Goal: Task Accomplishment & Management: Use online tool/utility

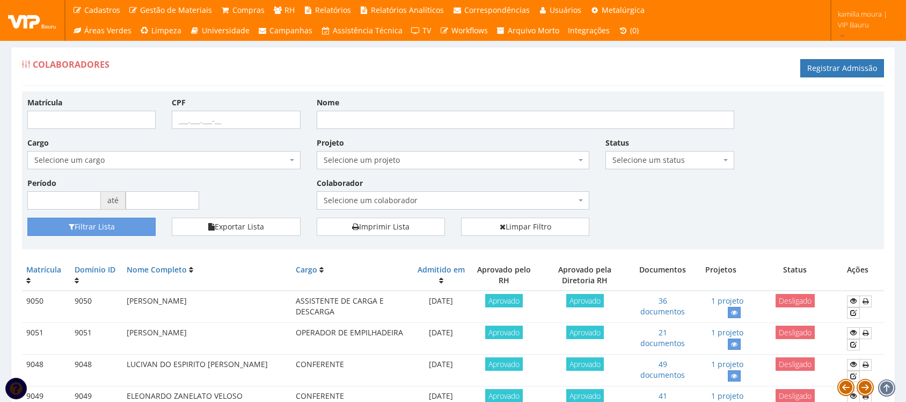
scroll to position [951, 0]
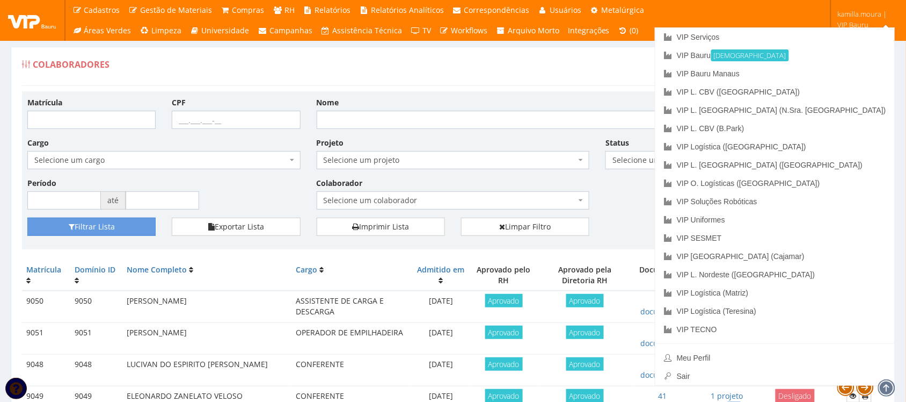
click at [846, 25] on span "kamilla.moura | VIP Bauru" at bounding box center [865, 19] width 54 height 21
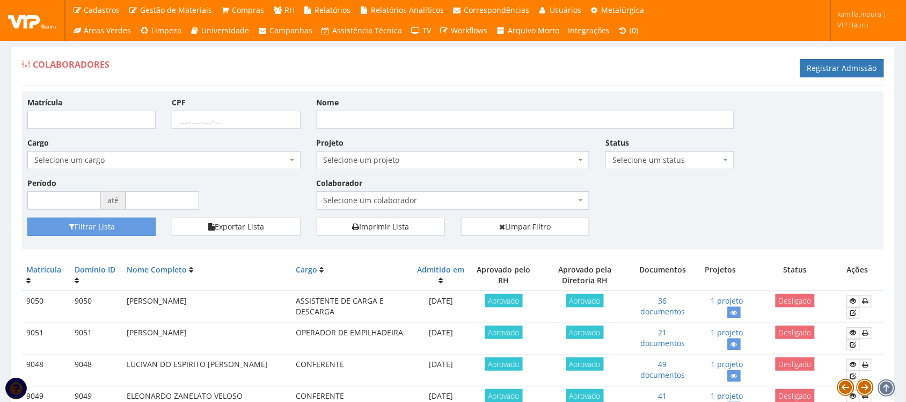
click at [846, 25] on span "kamilla.moura | VIP Bauru" at bounding box center [865, 19] width 54 height 21
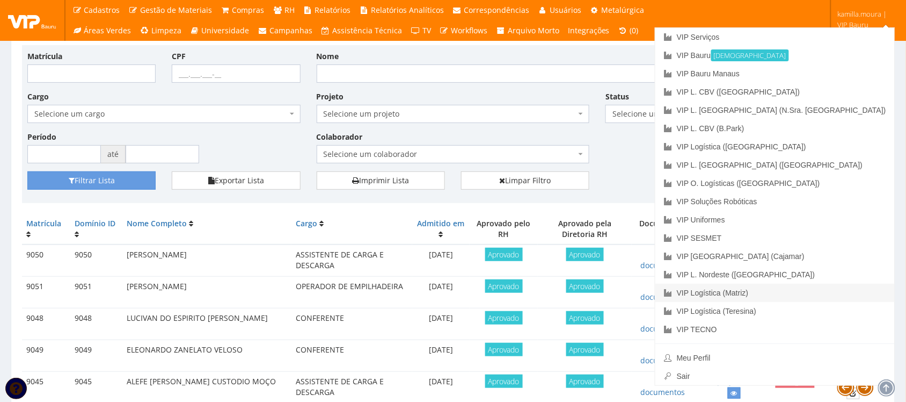
scroll to position [67, 0]
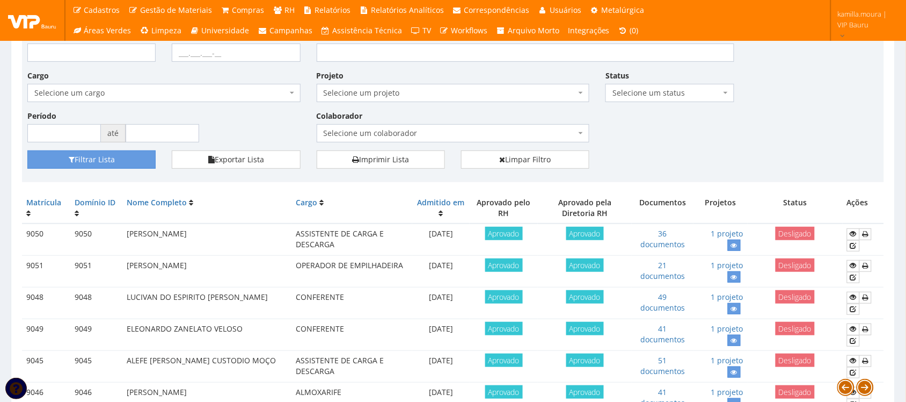
click at [687, 132] on div "Matrícula CPF Nome Cargo Selecione um cargo G1225 D0029 - 4110-05 - AGENTE DE A…" at bounding box center [453, 90] width 868 height 121
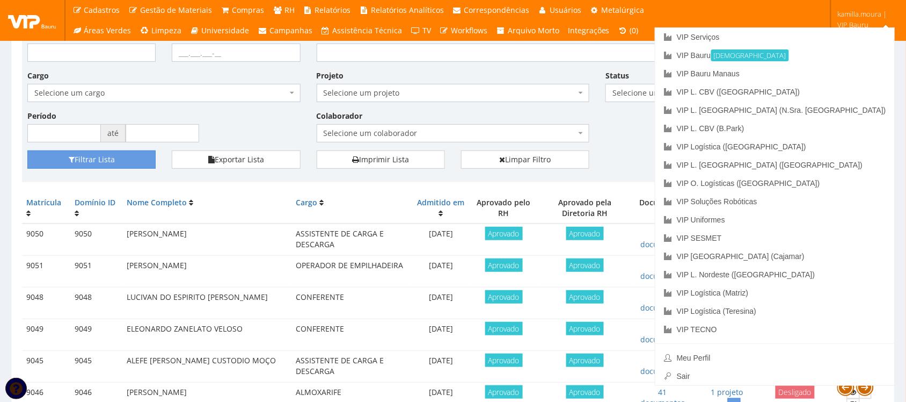
click at [847, 20] on span "kamilla.moura | VIP Bauru" at bounding box center [865, 19] width 54 height 21
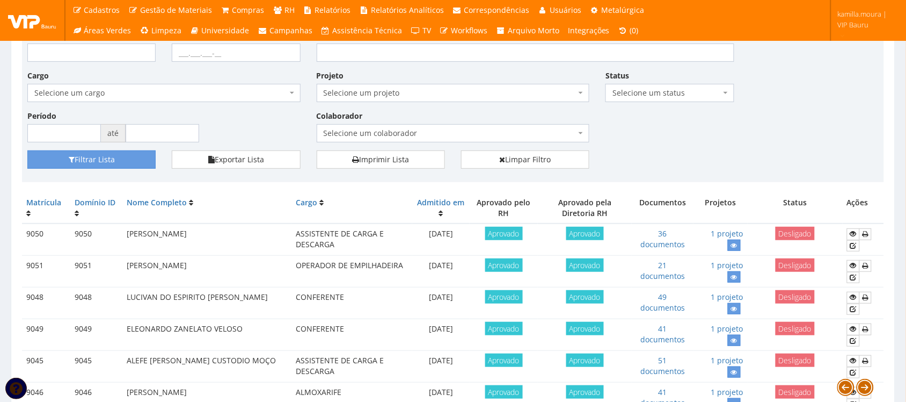
click at [847, 20] on span "kamilla.moura | VIP Bauru" at bounding box center [865, 19] width 54 height 21
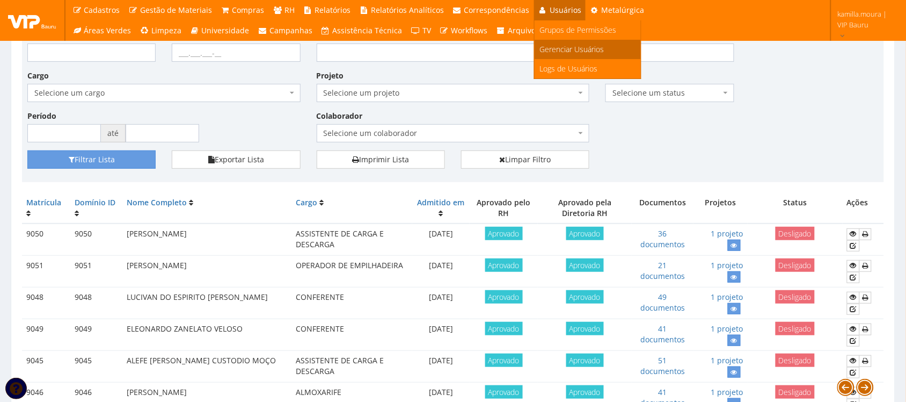
click at [549, 44] on span "Gerenciar Usuários" at bounding box center [572, 49] width 64 height 10
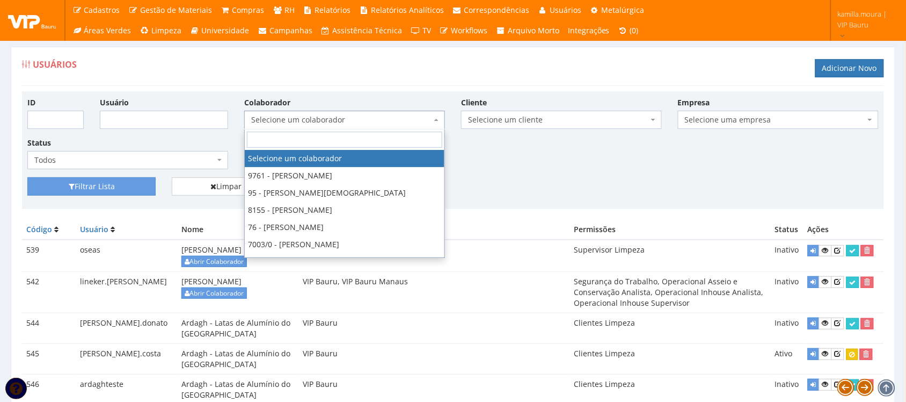
click at [430, 121] on span "Selecione um colaborador" at bounding box center [341, 119] width 180 height 11
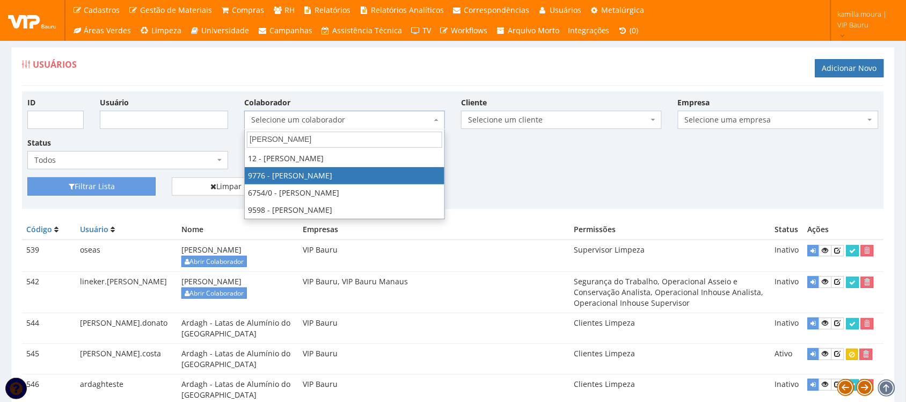
type input "dani"
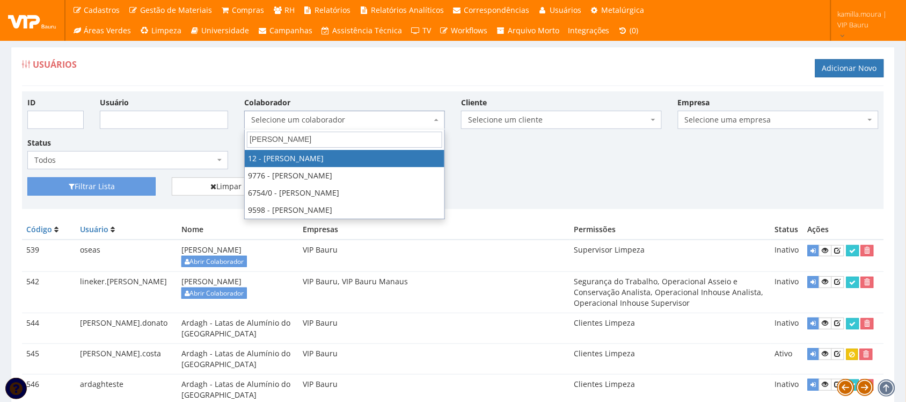
select select "2279"
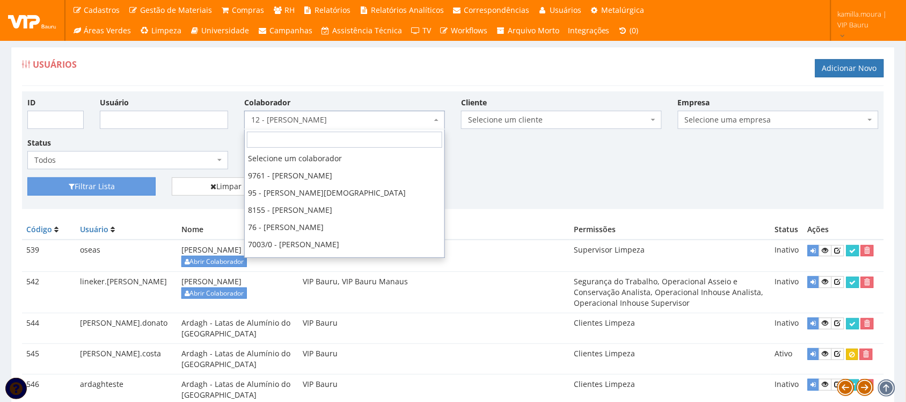
click at [355, 117] on span "12 - DANIEL COSTA JUNIOR" at bounding box center [341, 119] width 180 height 11
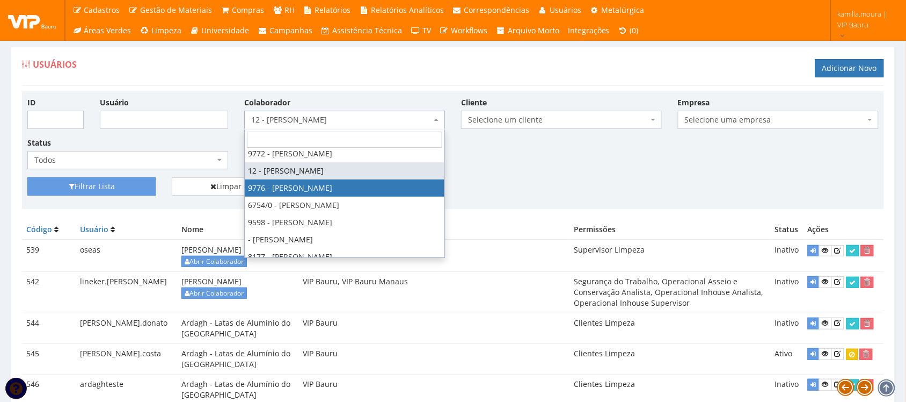
select select "4097"
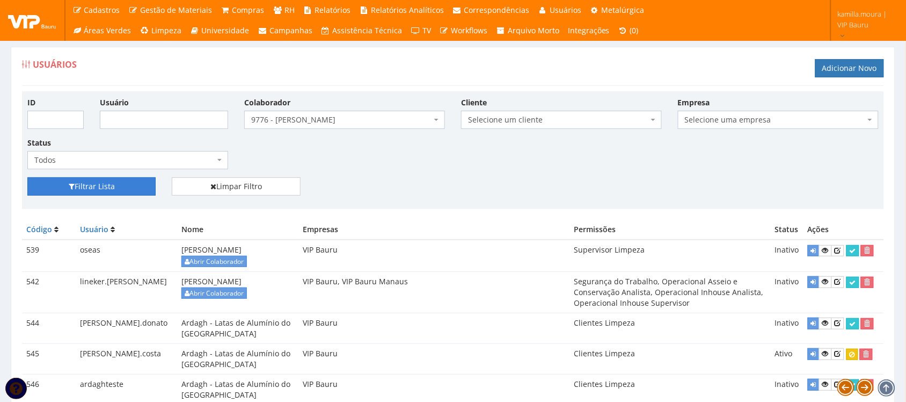
click at [128, 184] on button "Filtrar Lista" at bounding box center [91, 186] width 128 height 18
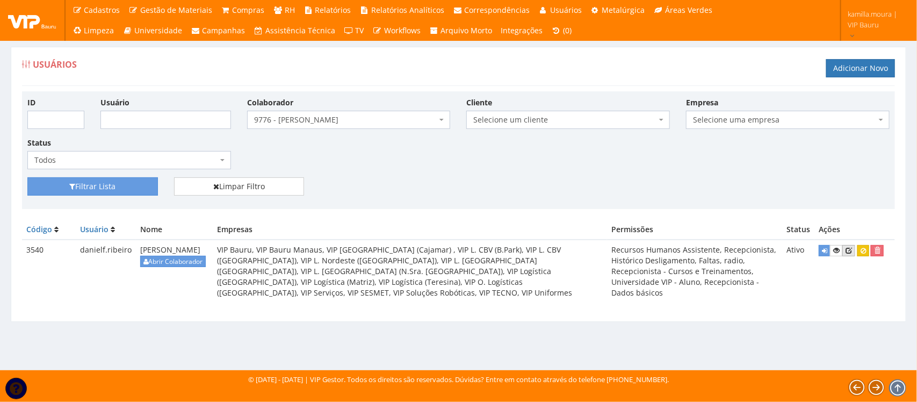
click at [852, 254] on icon at bounding box center [848, 250] width 6 height 8
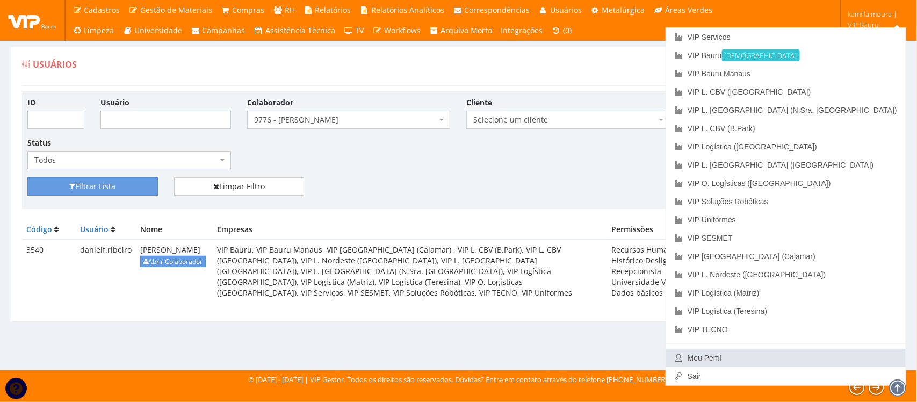
drag, startPoint x: 812, startPoint y: 360, endPoint x: 808, endPoint y: 355, distance: 6.5
click at [812, 360] on link "Meu Perfil" at bounding box center [785, 357] width 239 height 18
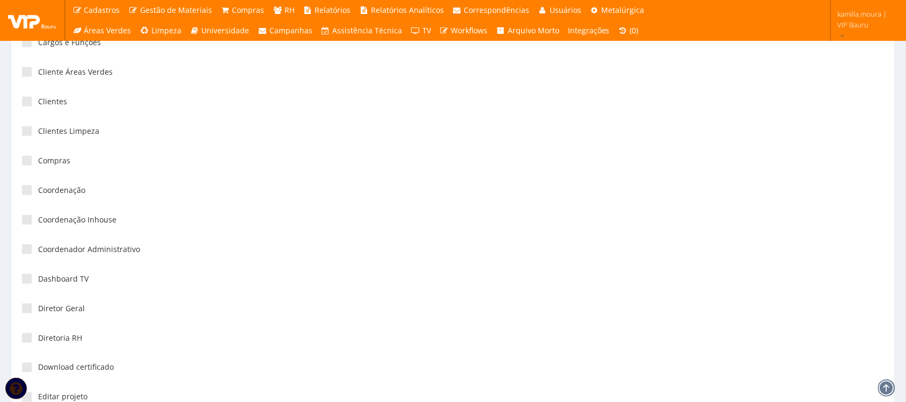
scroll to position [1544, 0]
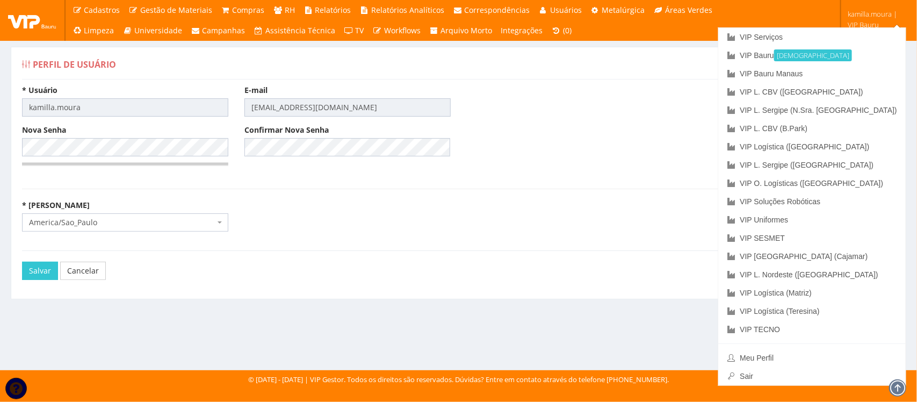
click at [752, 97] on div "* [PERSON_NAME].moura E-mail [EMAIL_ADDRESS][DOMAIN_NAME]" at bounding box center [458, 105] width 889 height 40
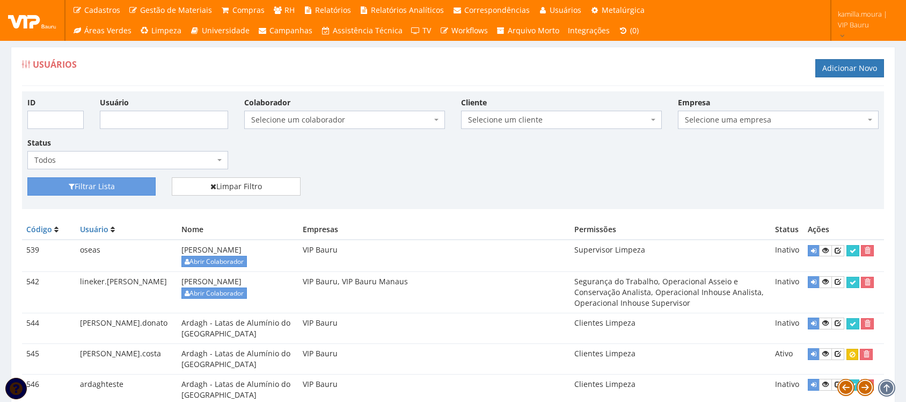
select select "4097"
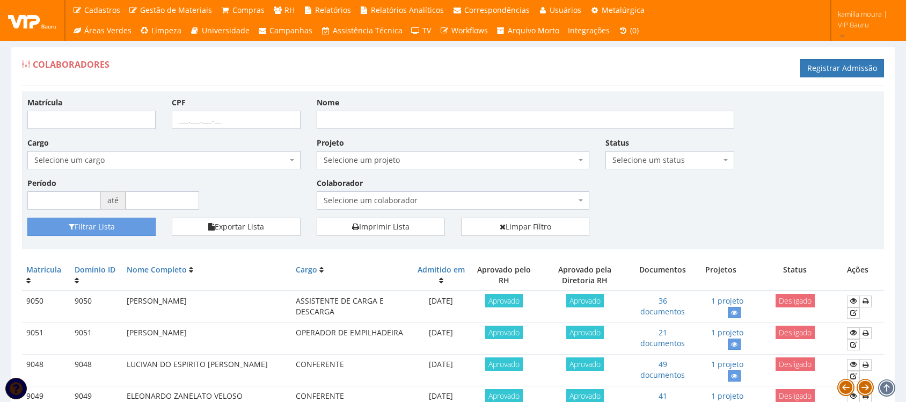
scroll to position [67, 0]
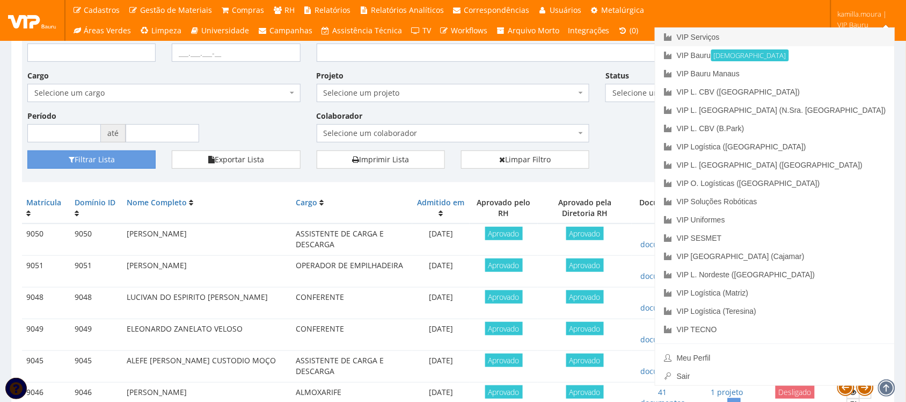
click at [817, 36] on link "VIP Serviços" at bounding box center [775, 37] width 239 height 18
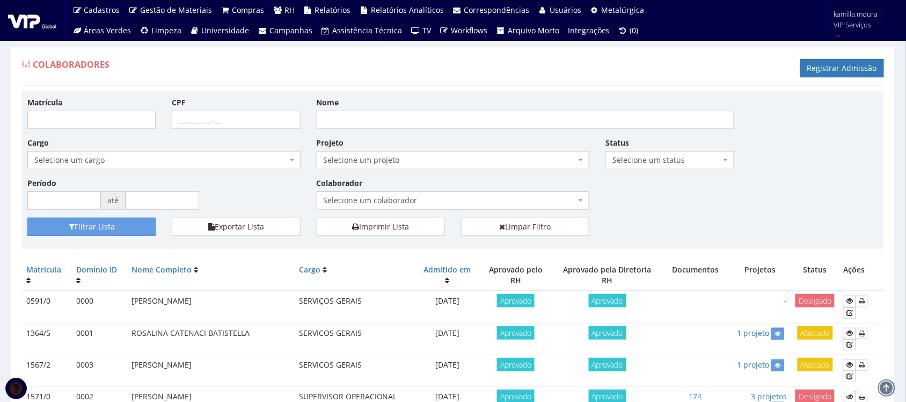
click at [31, 19] on img at bounding box center [32, 20] width 48 height 16
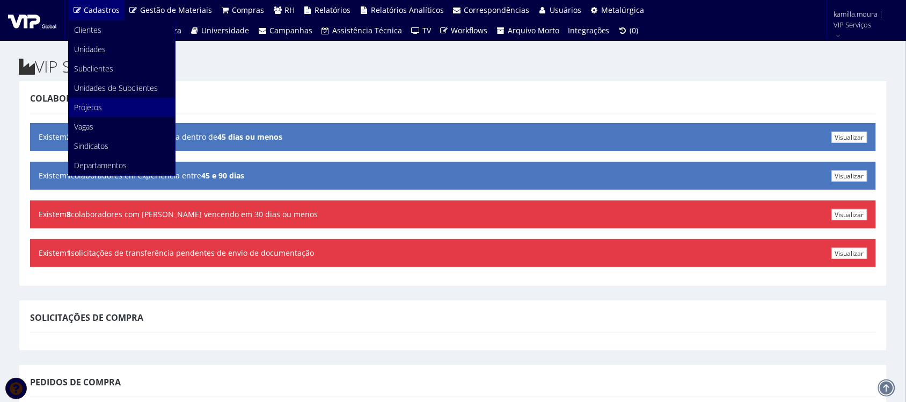
click at [108, 108] on link "Projetos" at bounding box center [122, 107] width 106 height 19
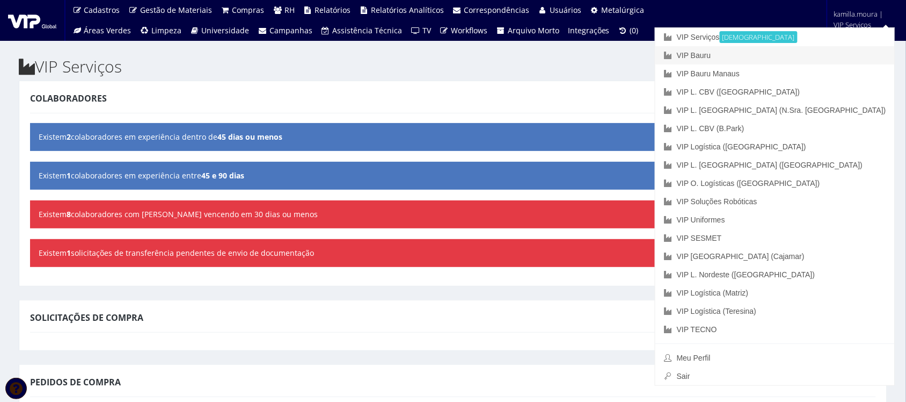
click at [808, 59] on link "VIP Bauru" at bounding box center [775, 55] width 239 height 18
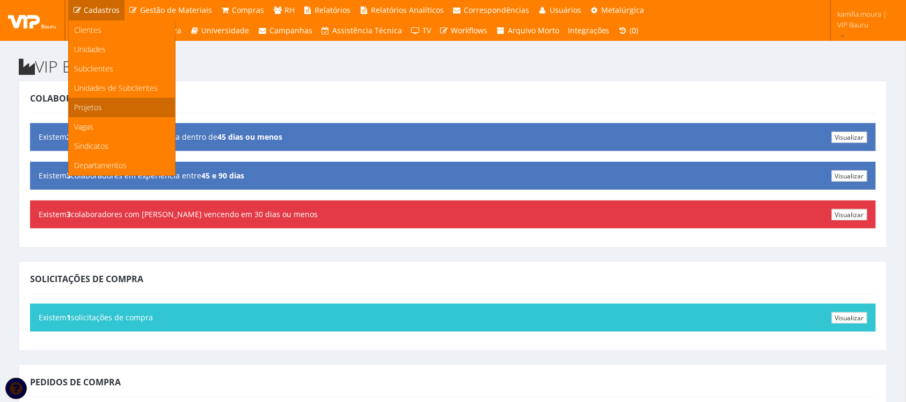
click at [106, 109] on link "Projetos" at bounding box center [122, 107] width 106 height 19
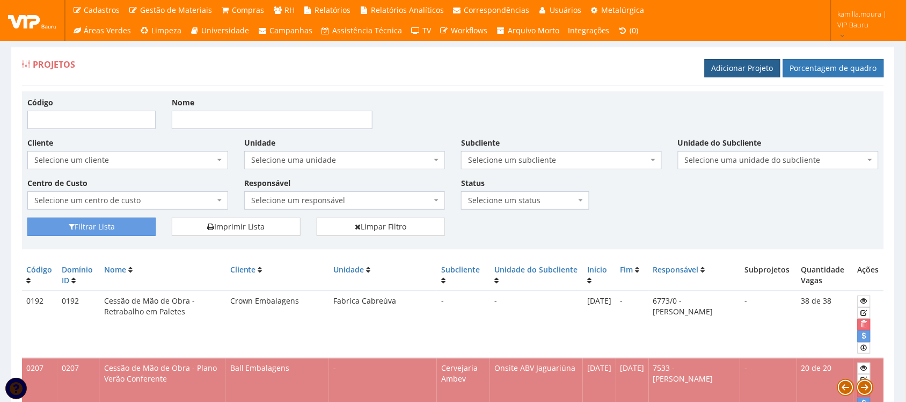
click at [770, 64] on link "Adicionar Projeto" at bounding box center [743, 68] width 76 height 18
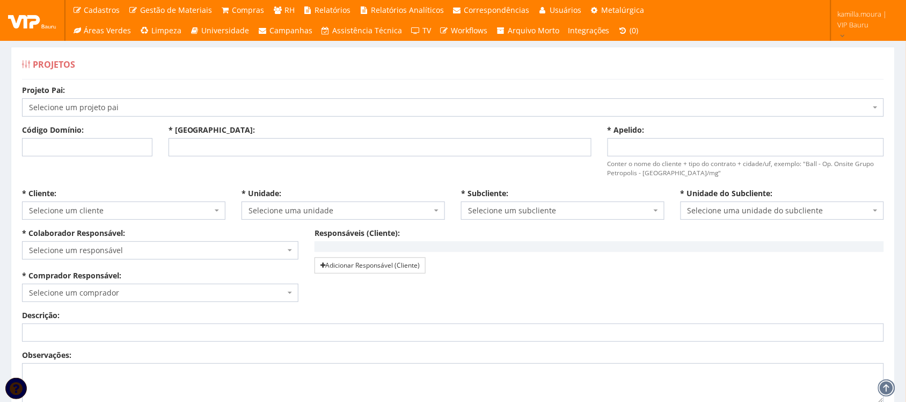
click at [303, 114] on span "Selecione um projeto pai" at bounding box center [453, 107] width 862 height 18
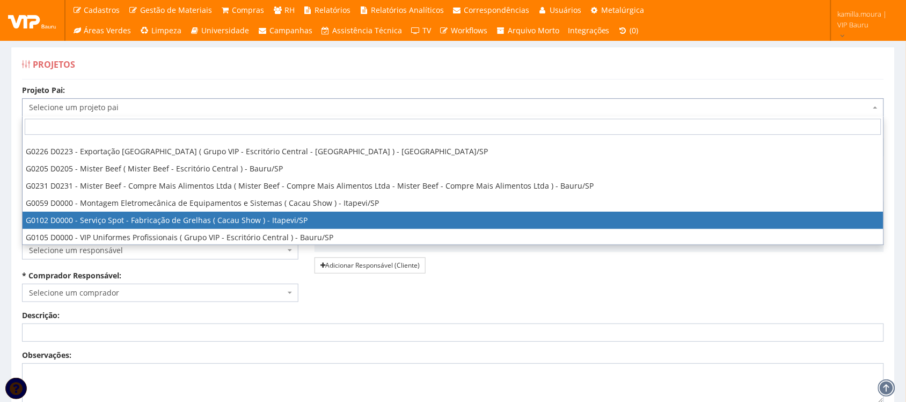
scroll to position [1421, 0]
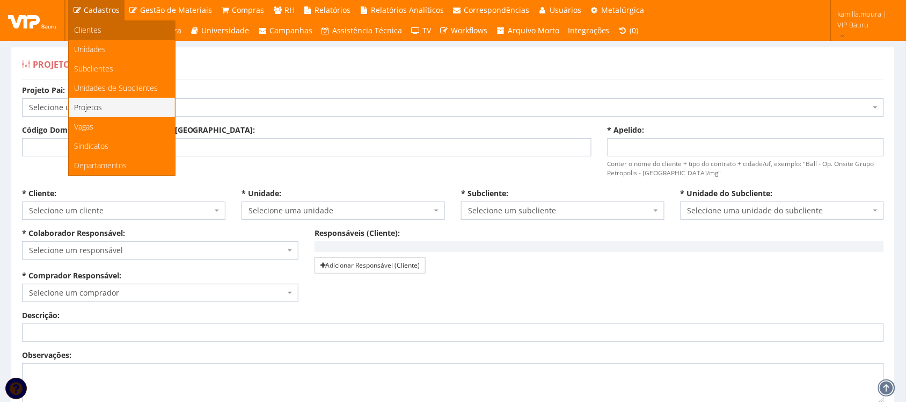
click at [103, 35] on link "Clientes" at bounding box center [122, 29] width 106 height 19
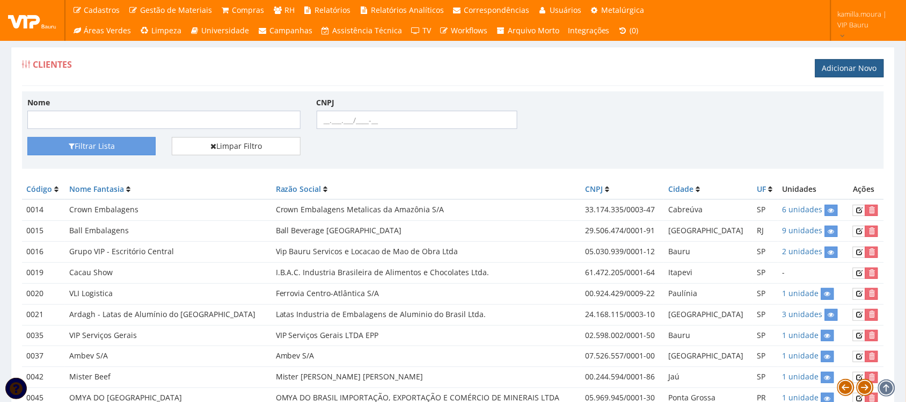
click at [835, 65] on link "Adicionar Novo" at bounding box center [850, 68] width 69 height 18
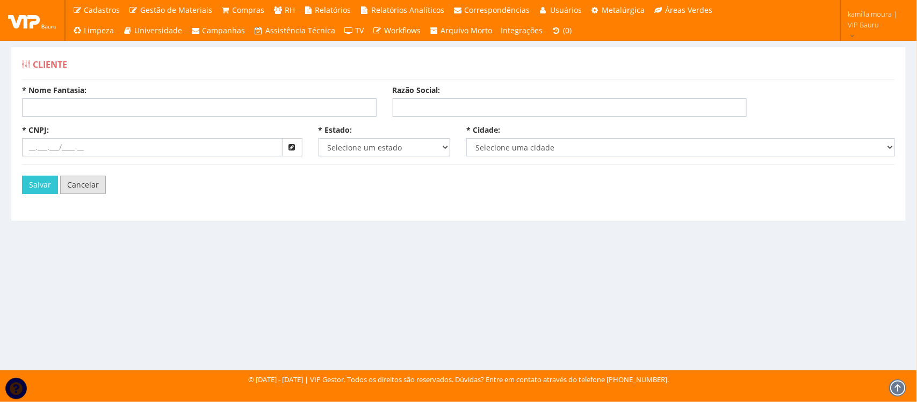
click at [83, 186] on link "Cancelar" at bounding box center [83, 185] width 46 height 18
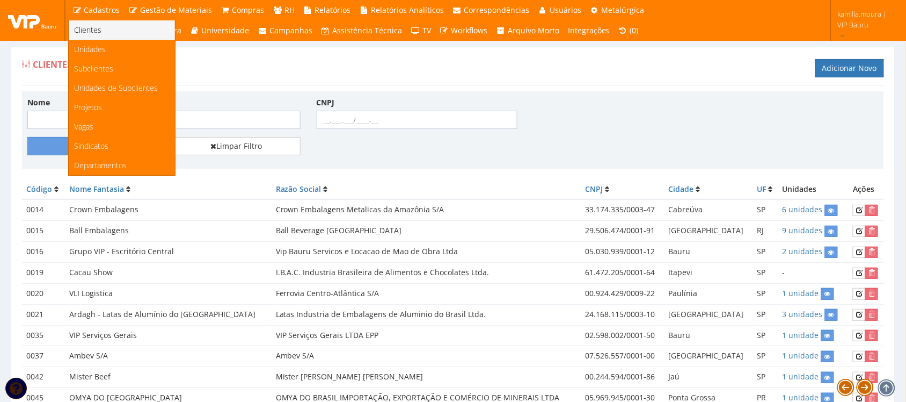
click at [98, 11] on span "Cadastros" at bounding box center [102, 10] width 36 height 10
click at [94, 48] on span "Unidades" at bounding box center [90, 49] width 32 height 10
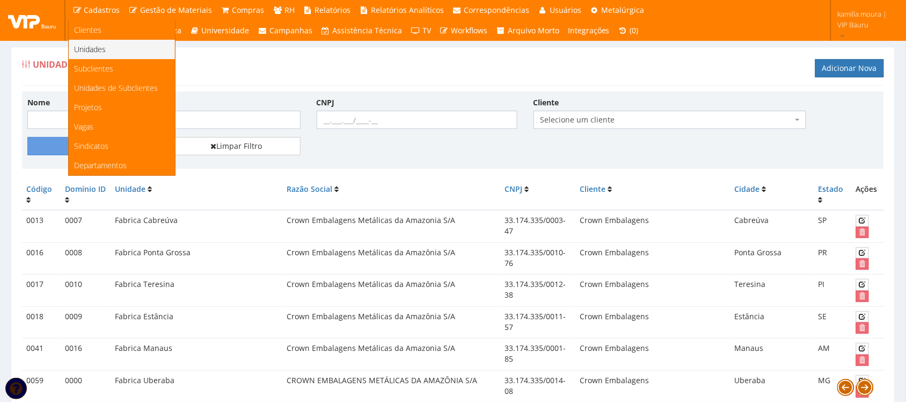
click at [117, 3] on link "Cadastros" at bounding box center [96, 10] width 56 height 20
click at [105, 72] on span "Subclientes" at bounding box center [93, 68] width 39 height 10
